Goal: Information Seeking & Learning: Learn about a topic

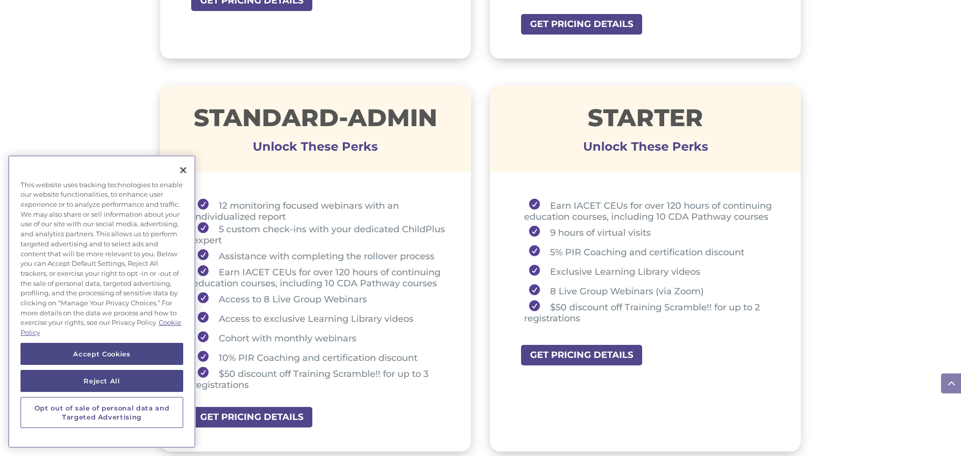
scroll to position [681, 0]
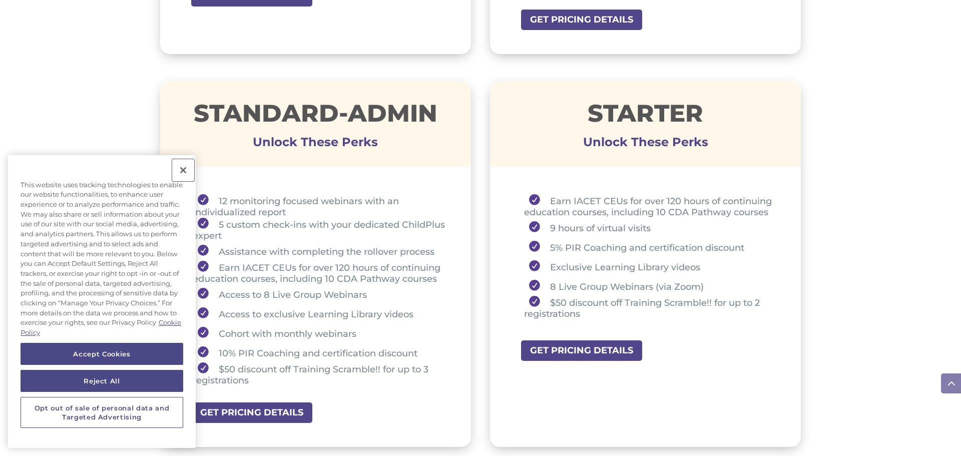
click at [183, 170] on button "Close" at bounding box center [183, 170] width 22 height 22
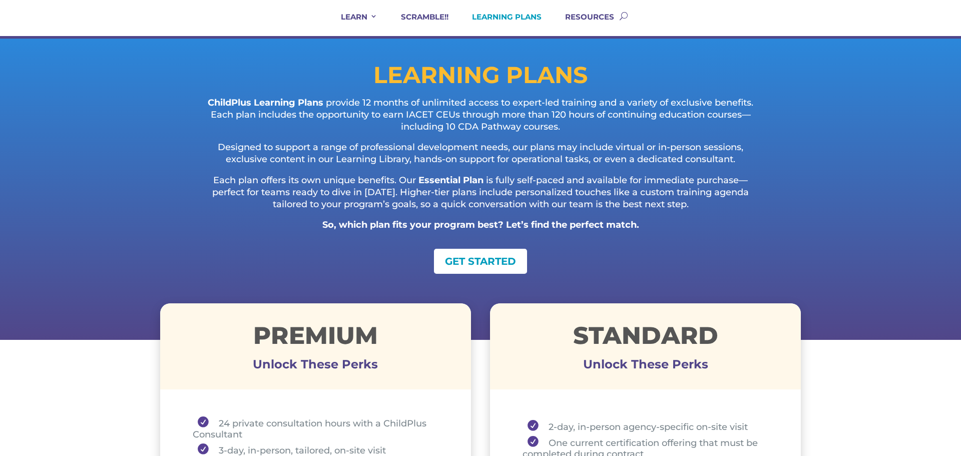
scroll to position [0, 0]
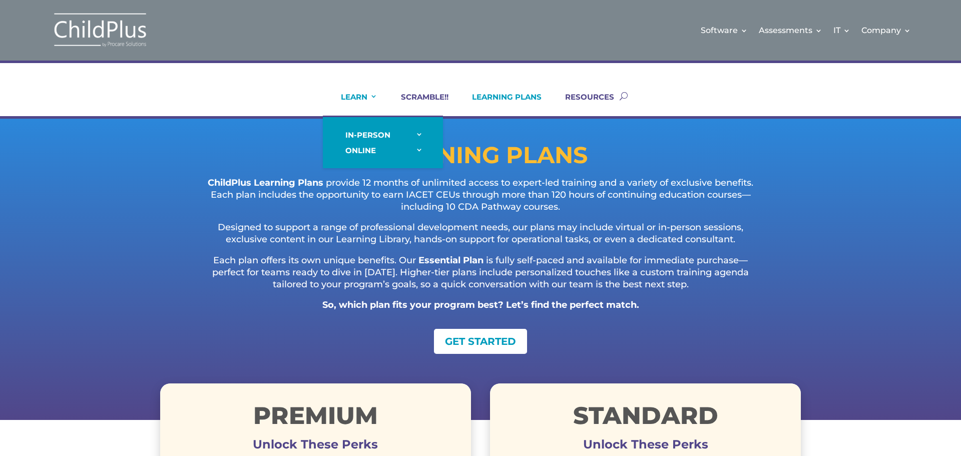
click at [353, 96] on link "LEARN" at bounding box center [352, 104] width 49 height 24
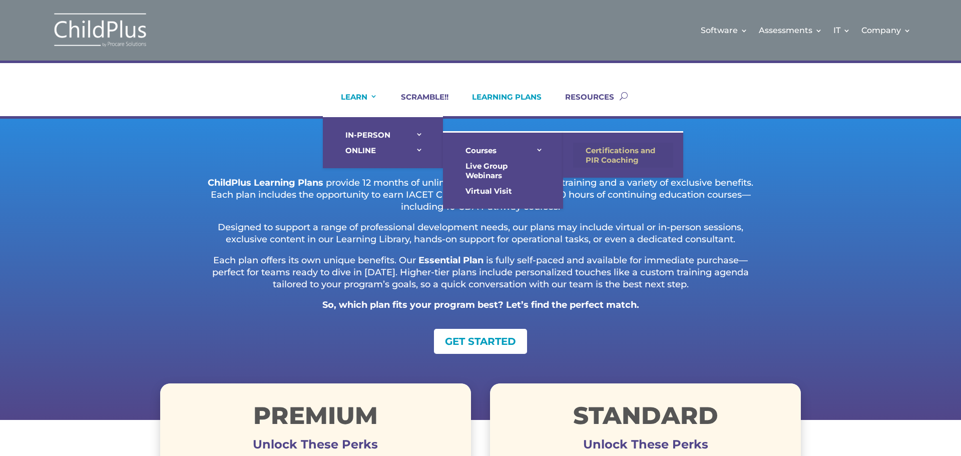
click at [595, 153] on link "Certifications and PIR Coaching" at bounding box center [623, 155] width 100 height 25
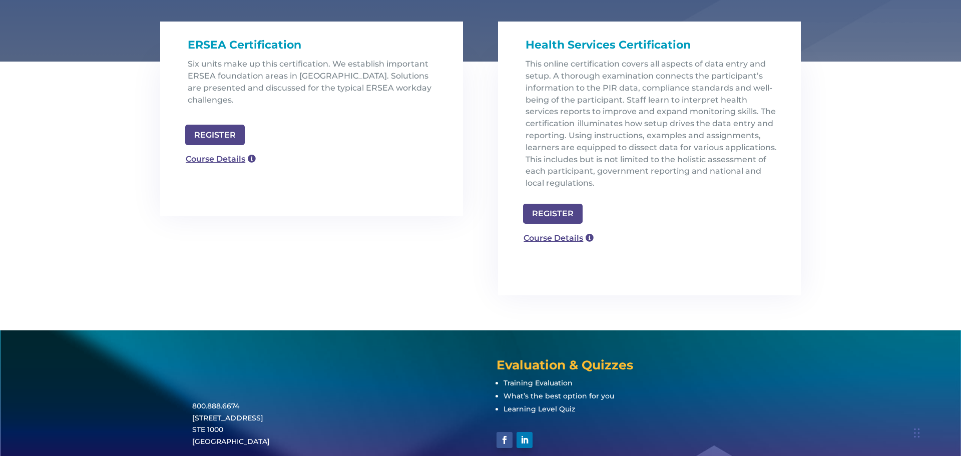
scroll to position [369, 0]
